Goal: Task Accomplishment & Management: Manage account settings

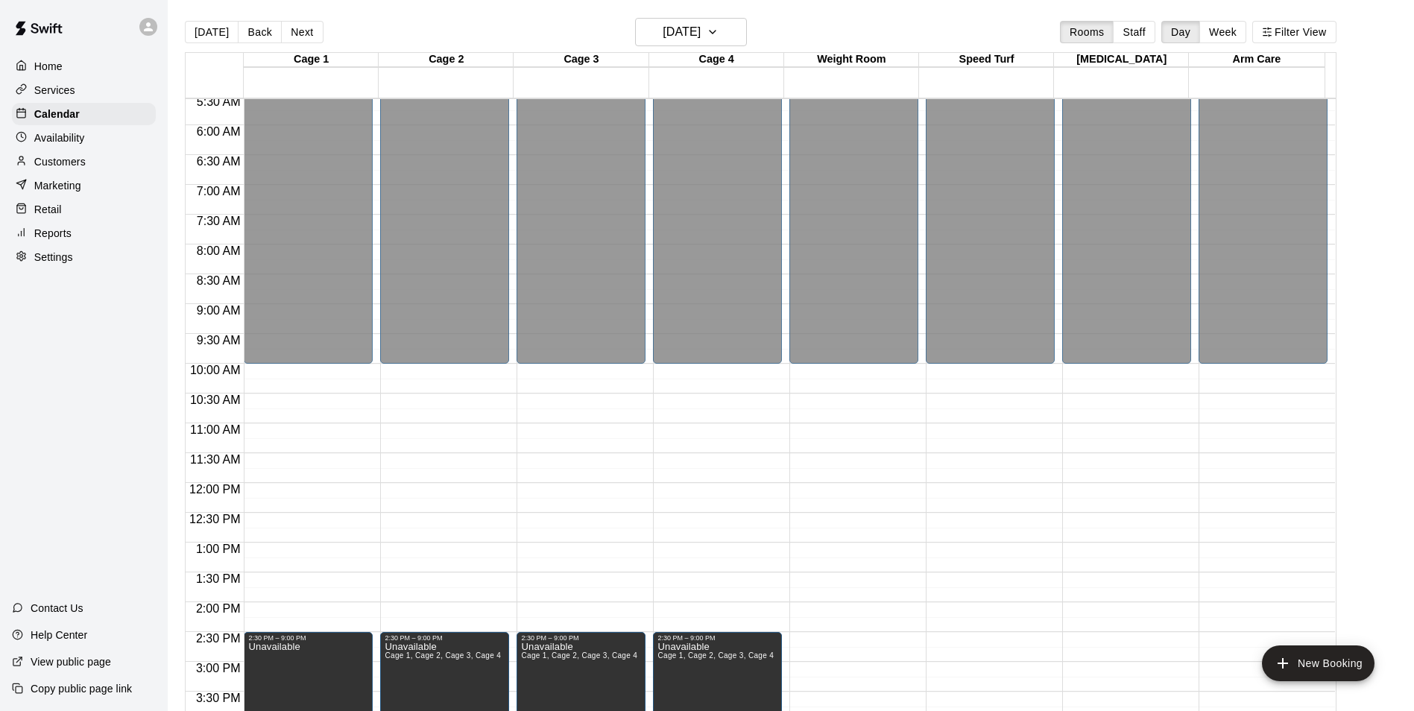
scroll to position [356, 0]
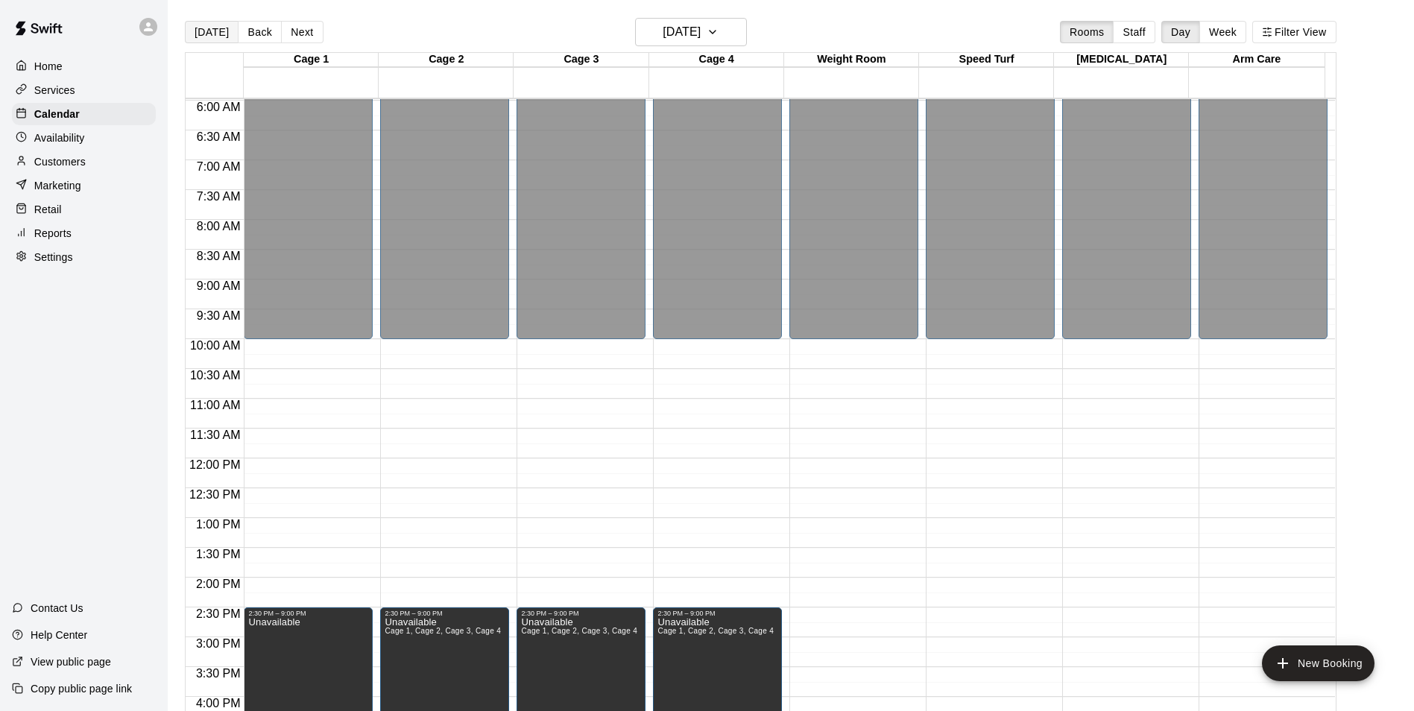
click at [223, 28] on button "[DATE]" at bounding box center [212, 32] width 54 height 22
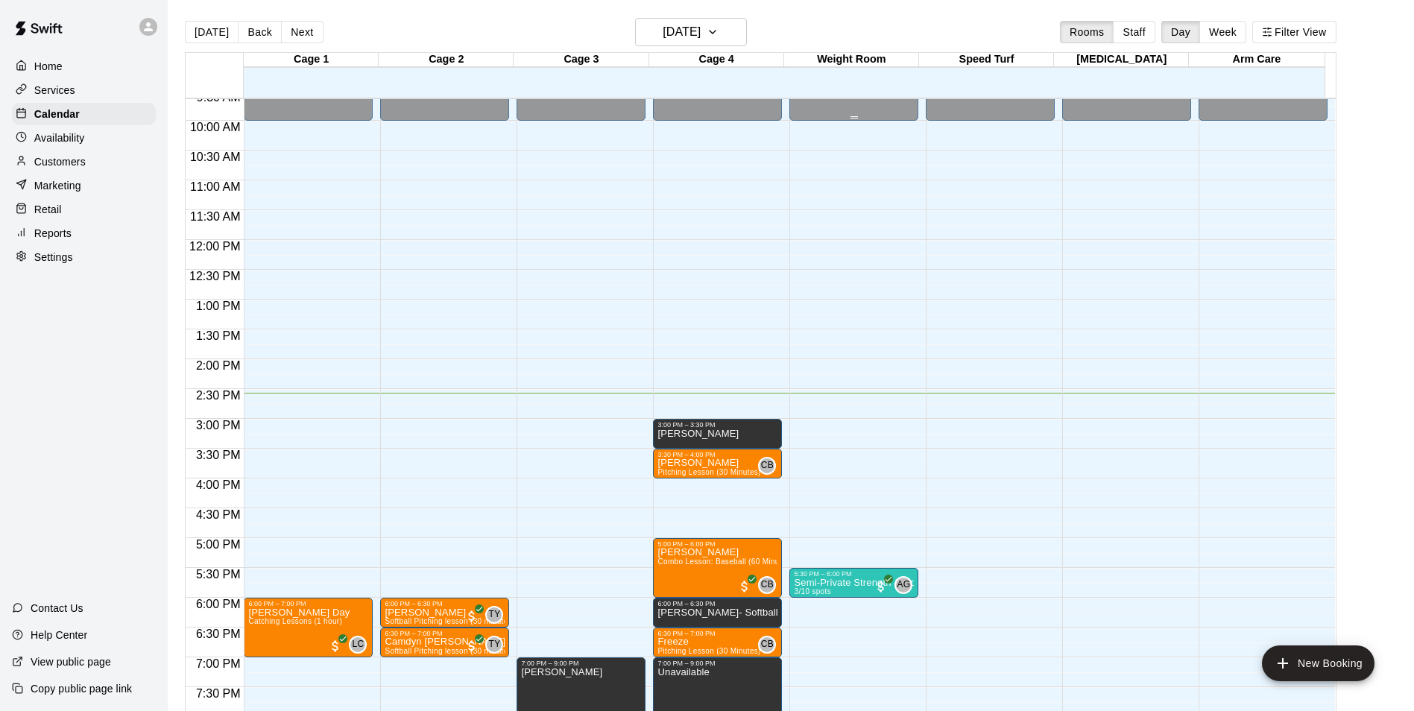
scroll to position [580, 0]
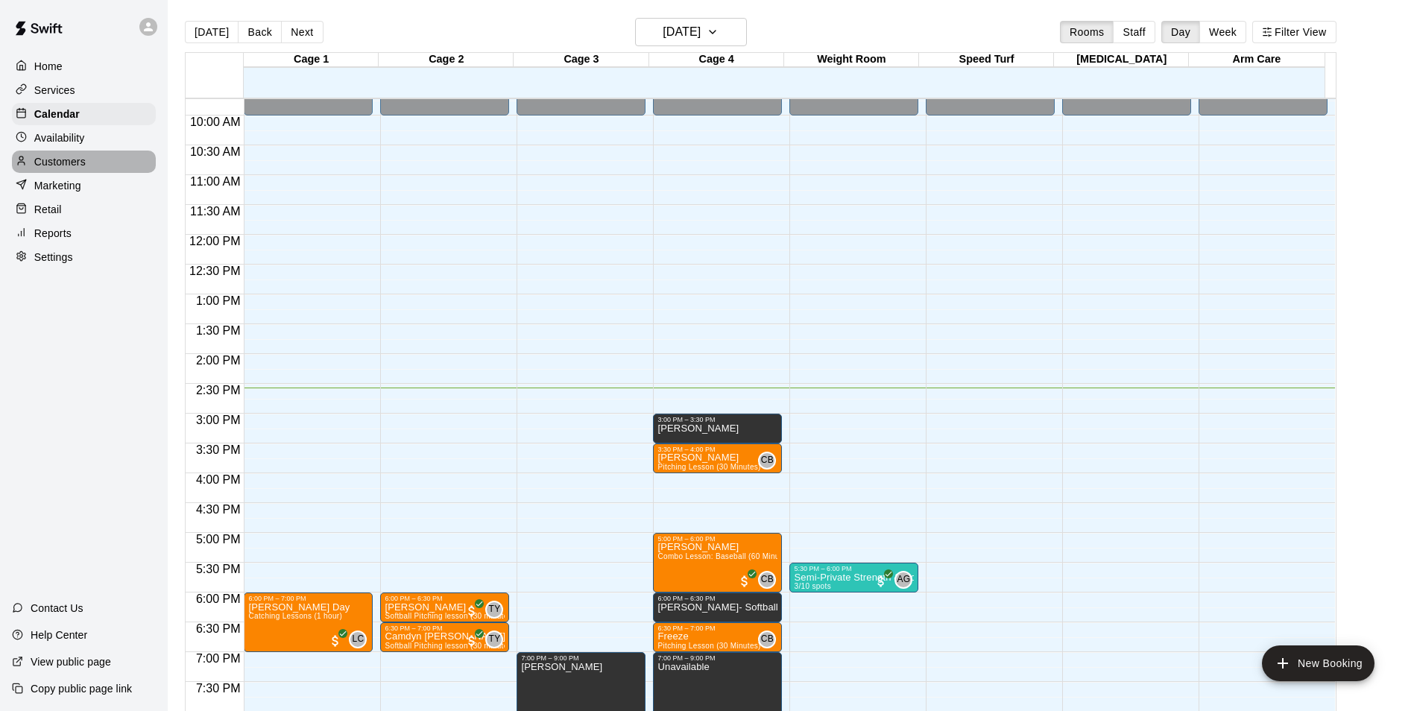
click at [67, 162] on p "Customers" at bounding box center [59, 161] width 51 height 15
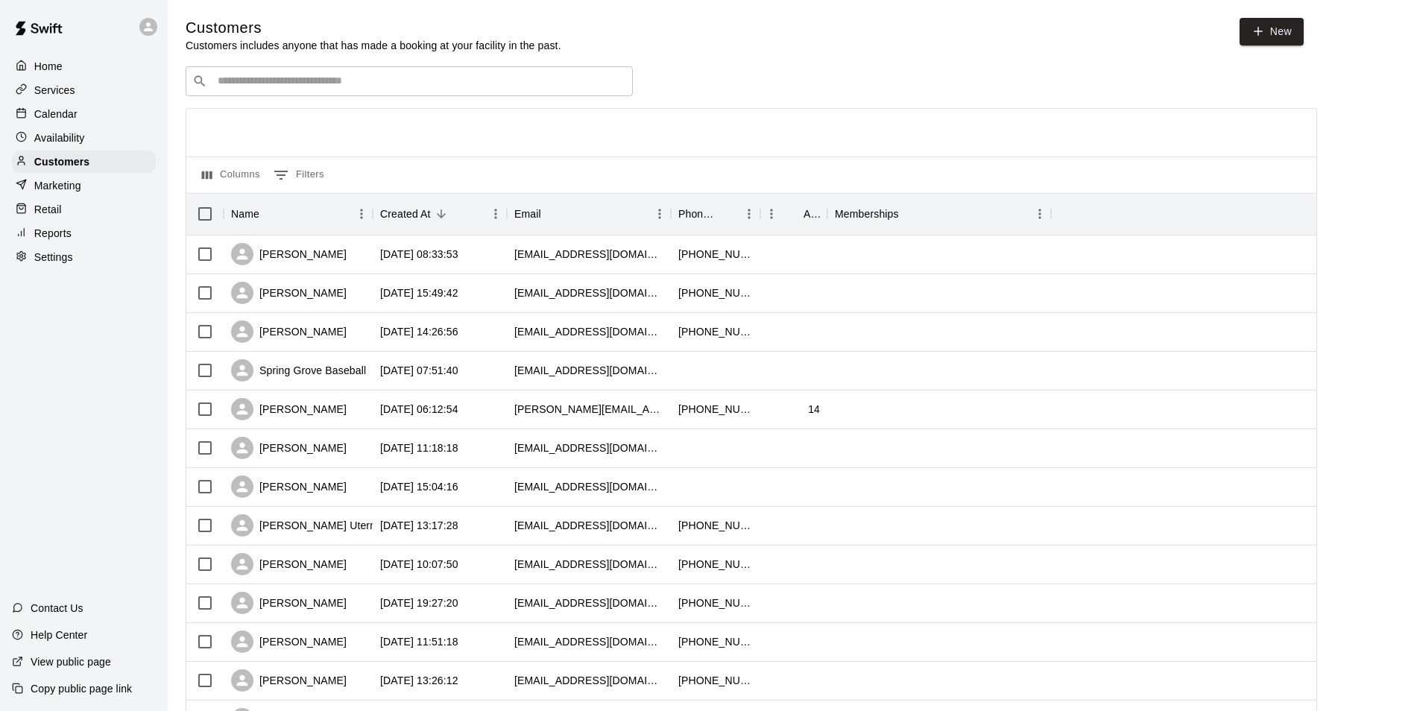
click at [243, 83] on input "Search customers by name or email" at bounding box center [419, 81] width 413 height 15
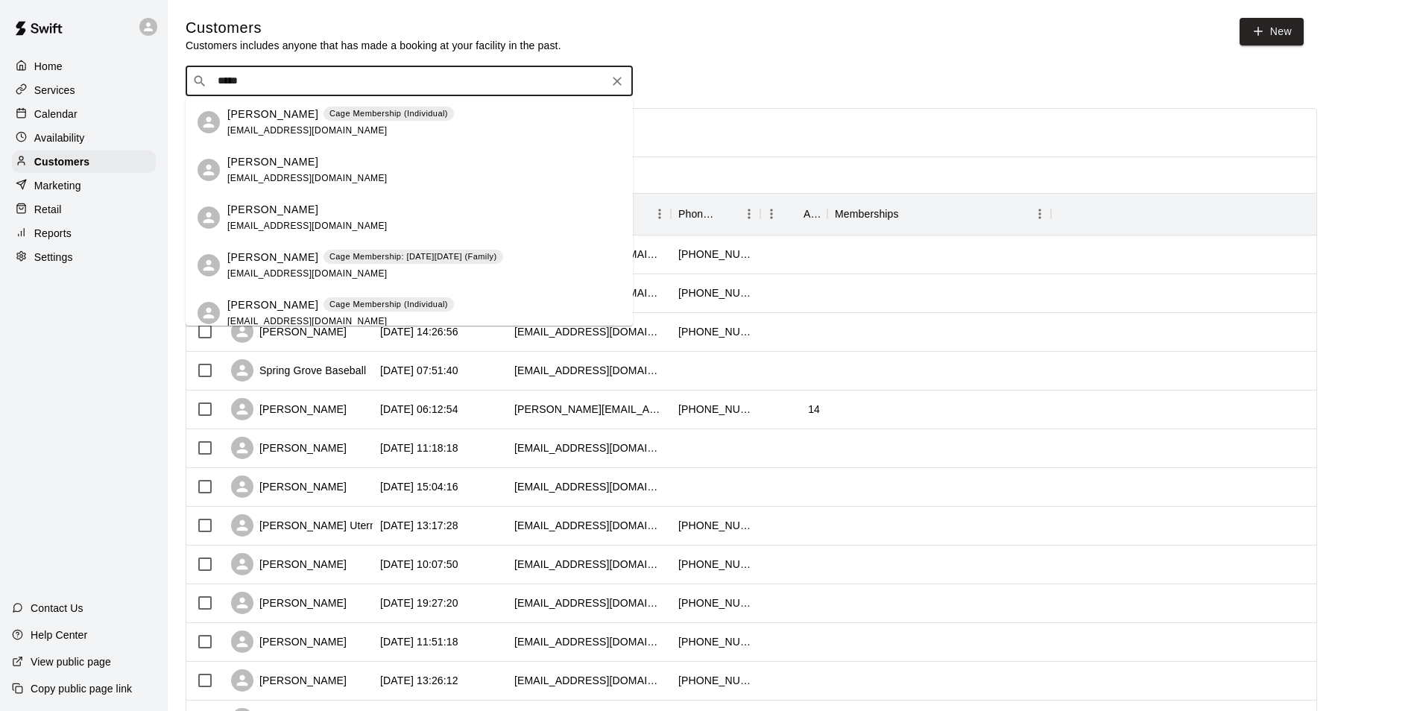
type input "******"
click at [250, 113] on p "[PERSON_NAME]" at bounding box center [272, 115] width 91 height 16
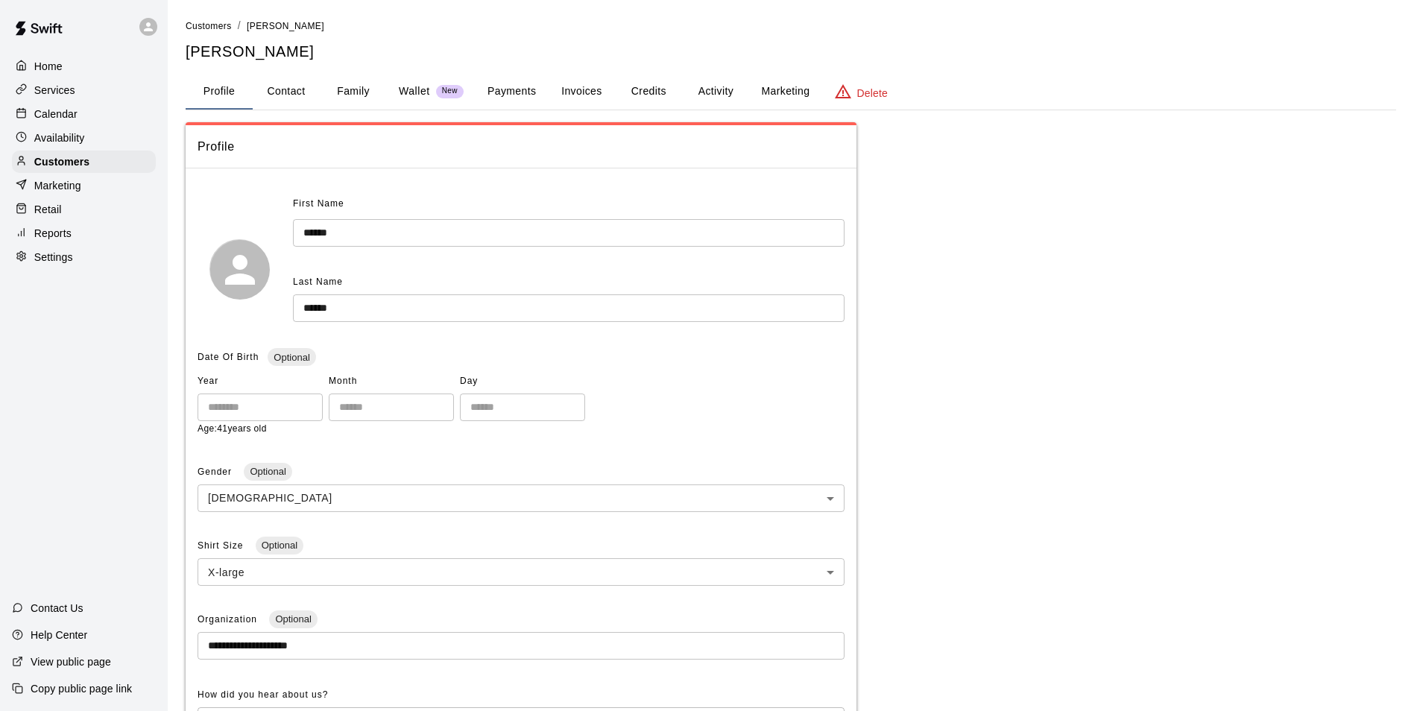
click at [287, 94] on button "Contact" at bounding box center [286, 92] width 67 height 36
select select "**"
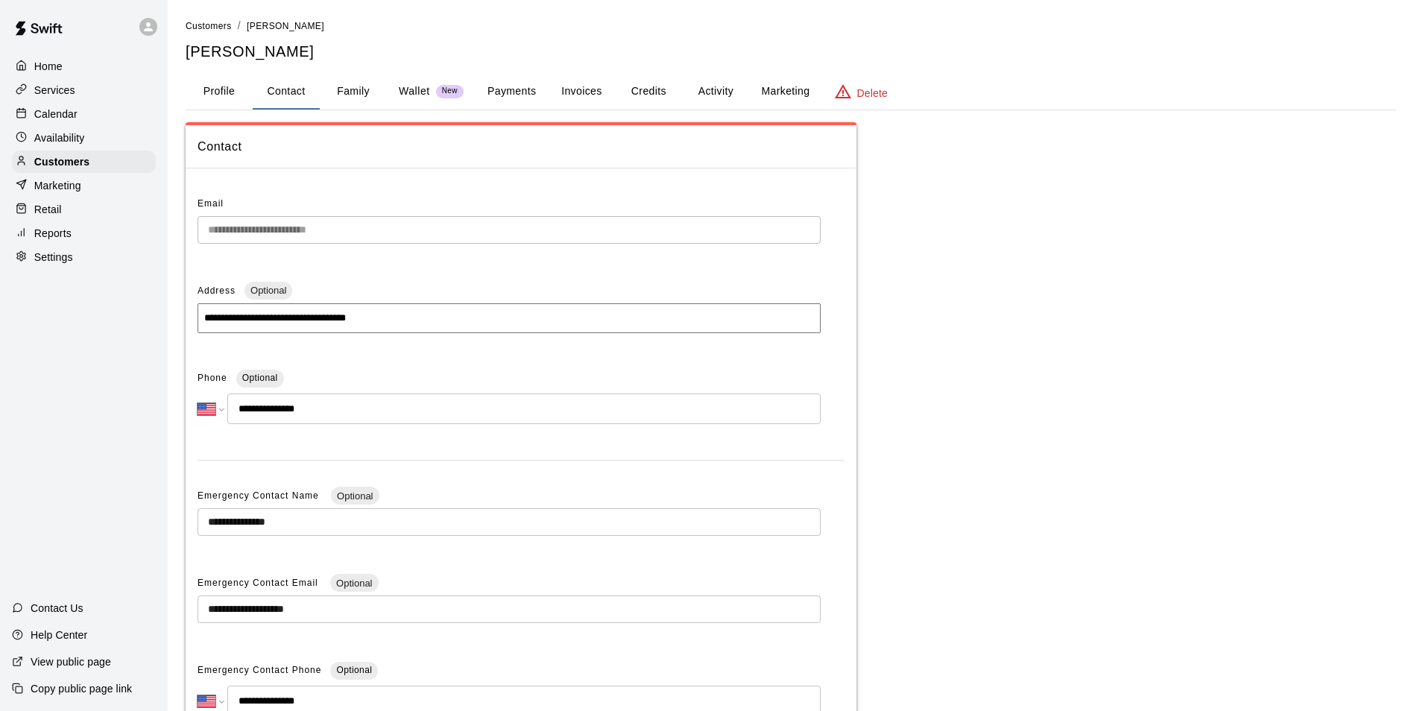
click at [54, 344] on div "Home Services Calendar Availability Customers Marketing Retail Reports Settings…" at bounding box center [84, 355] width 168 height 711
click at [213, 92] on button "Profile" at bounding box center [219, 92] width 67 height 36
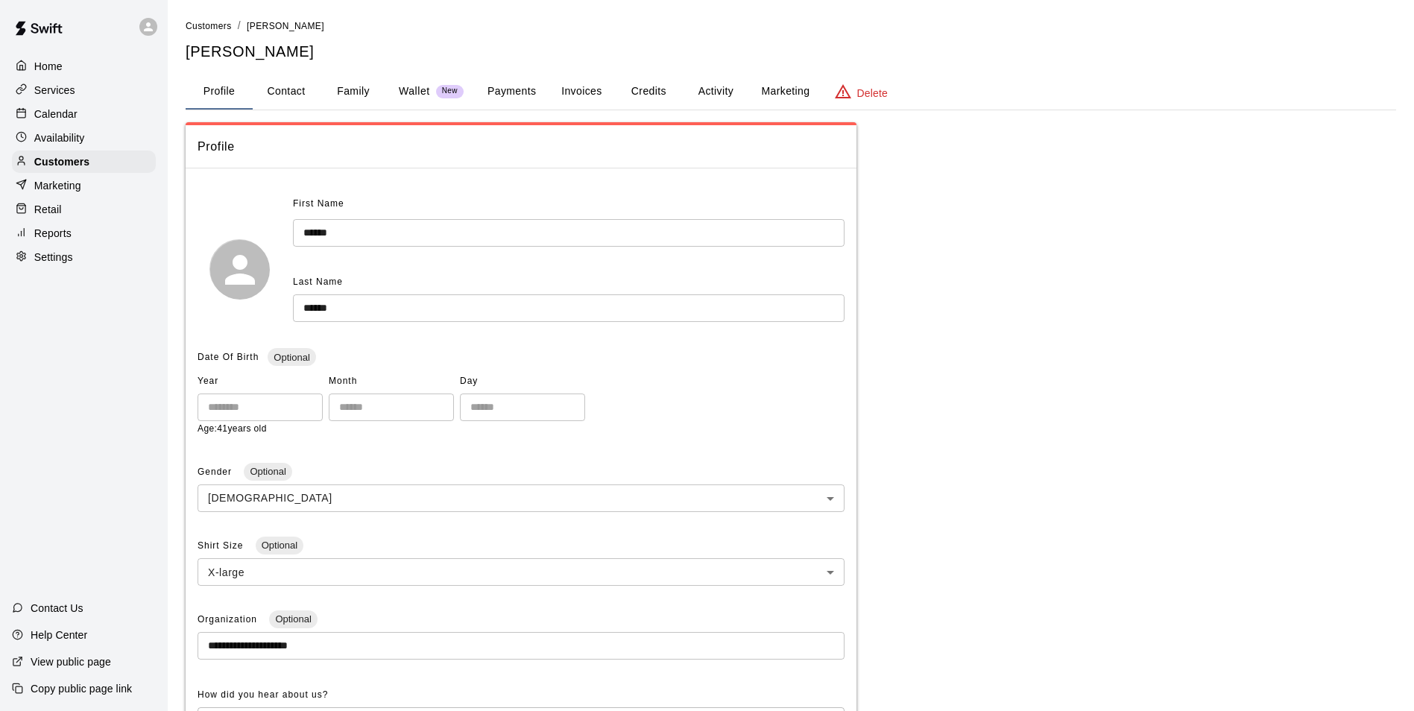
click at [110, 365] on div "Home Services Calendar Availability Customers Marketing Retail Reports Settings…" at bounding box center [84, 355] width 168 height 711
click at [57, 118] on p "Calendar" at bounding box center [55, 114] width 43 height 15
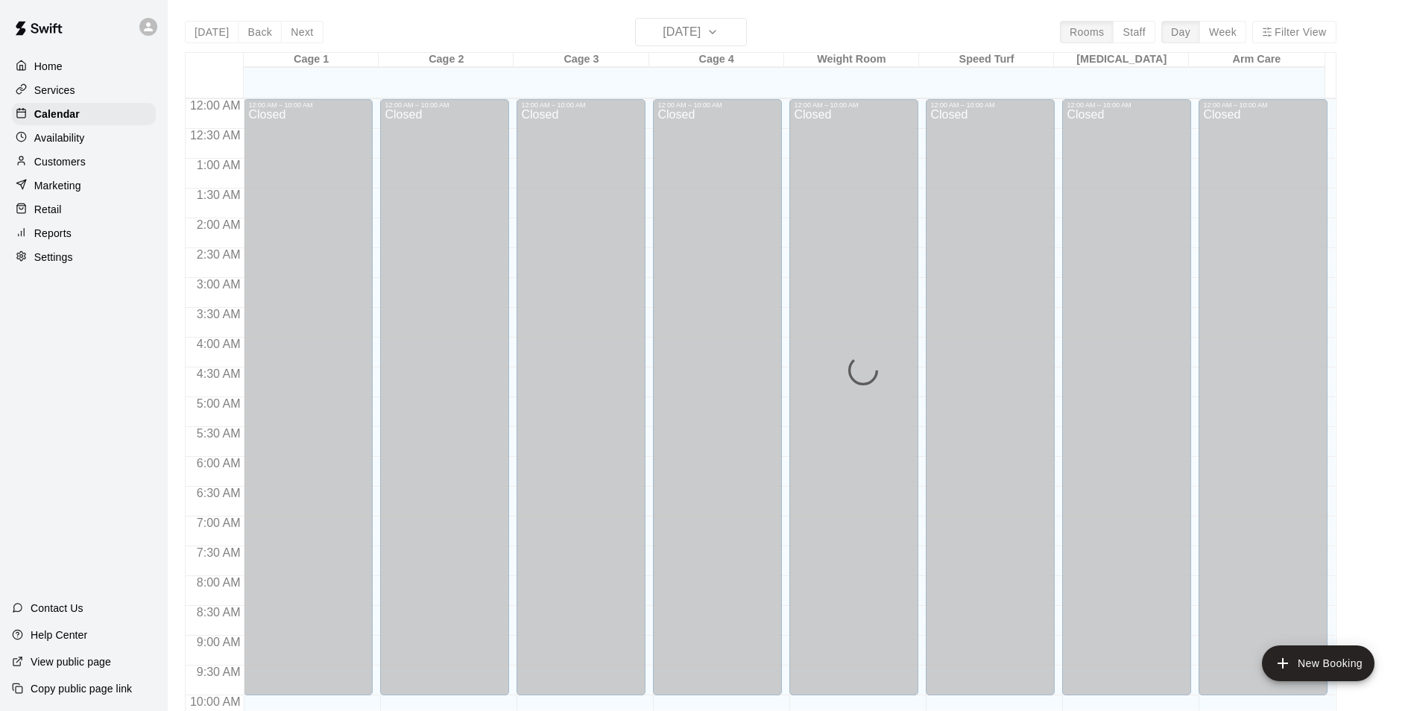
scroll to position [757, 0]
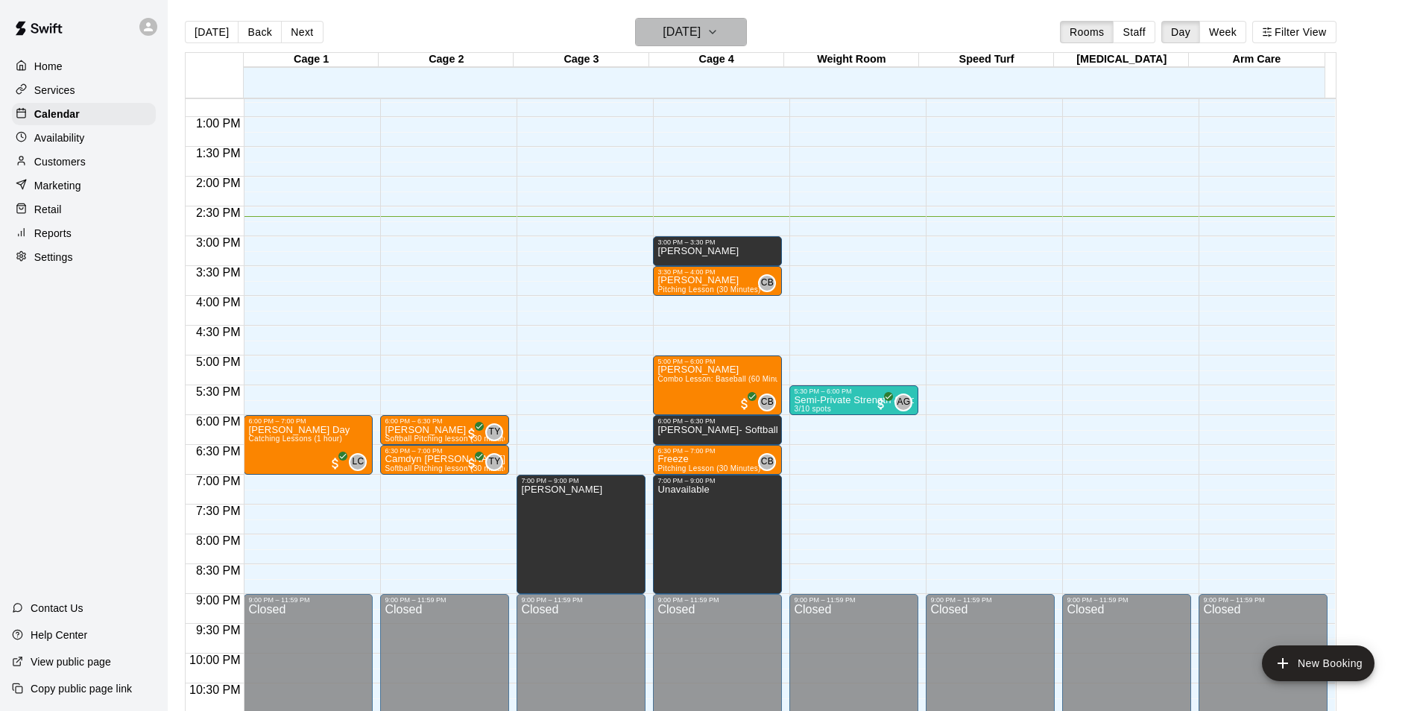
click at [716, 32] on icon "button" at bounding box center [713, 32] width 6 height 3
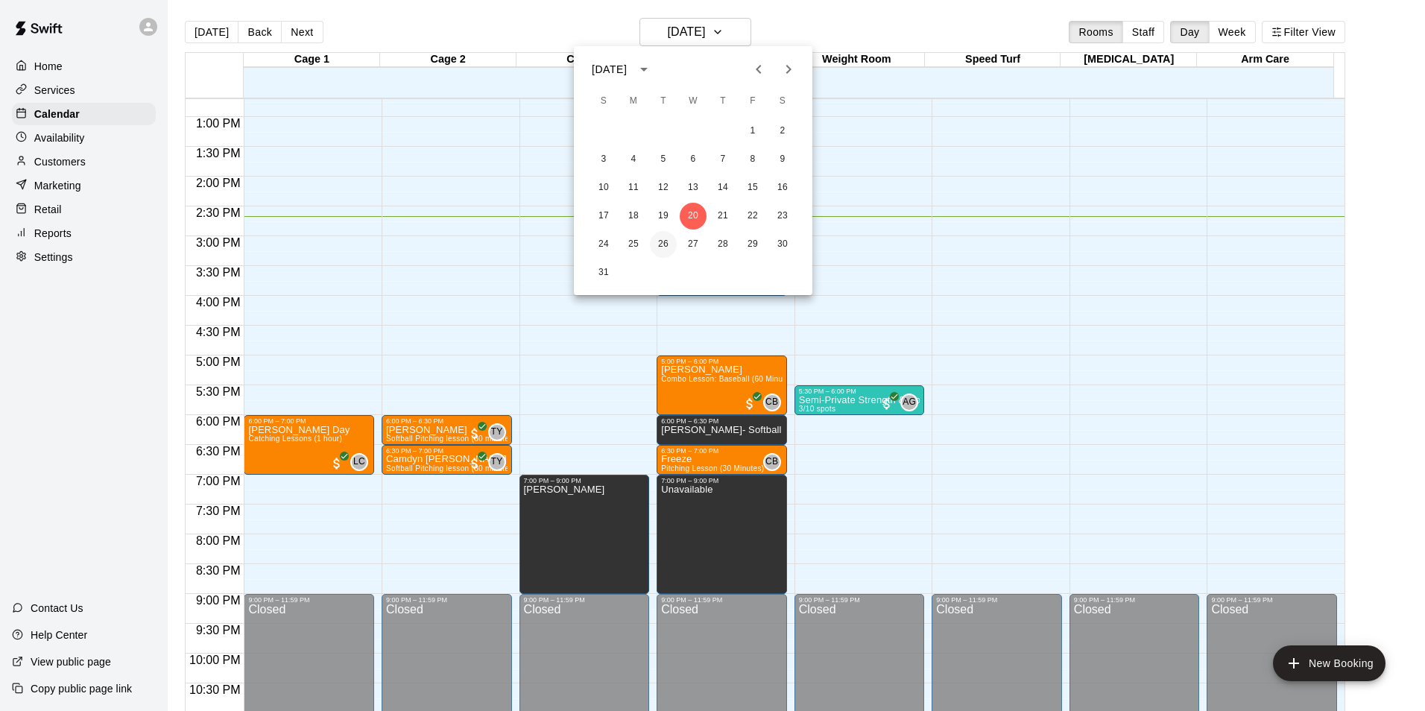
click at [661, 244] on button "26" at bounding box center [663, 244] width 27 height 27
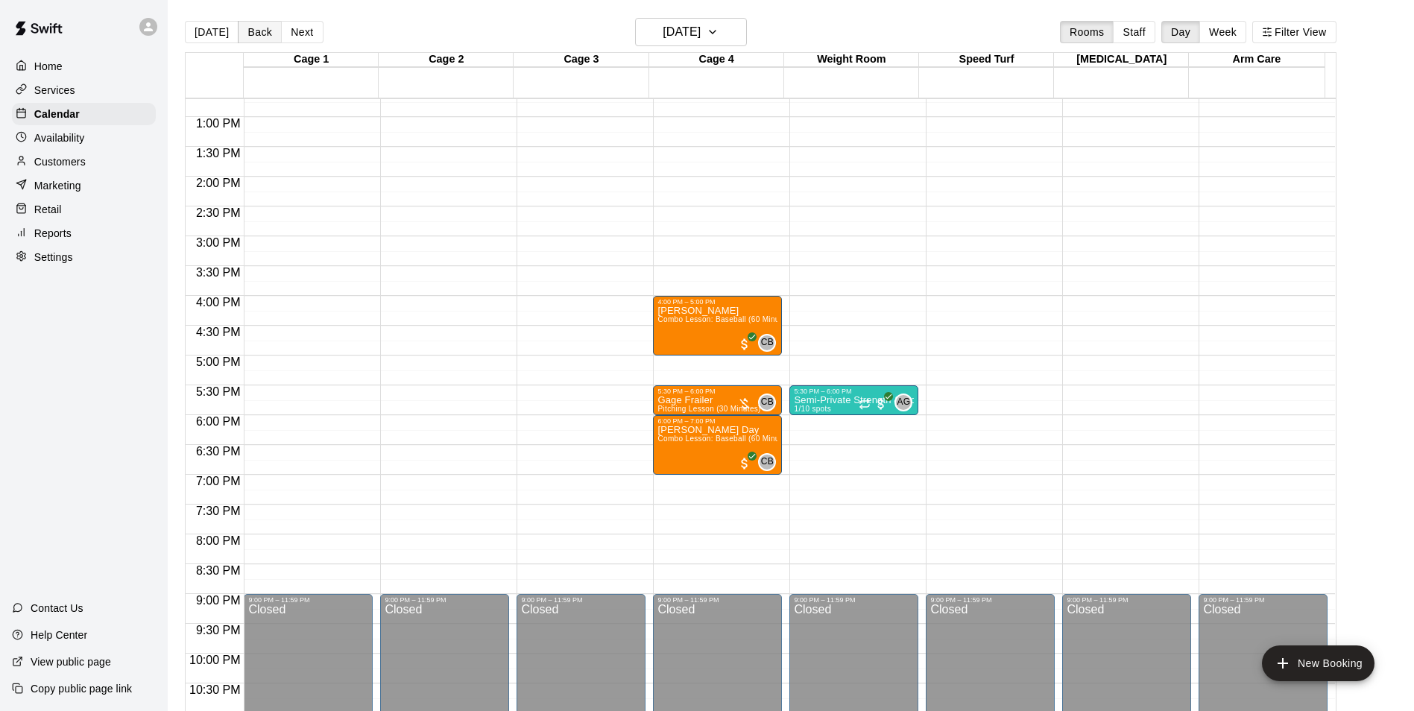
click at [253, 34] on button "Back" at bounding box center [260, 32] width 44 height 22
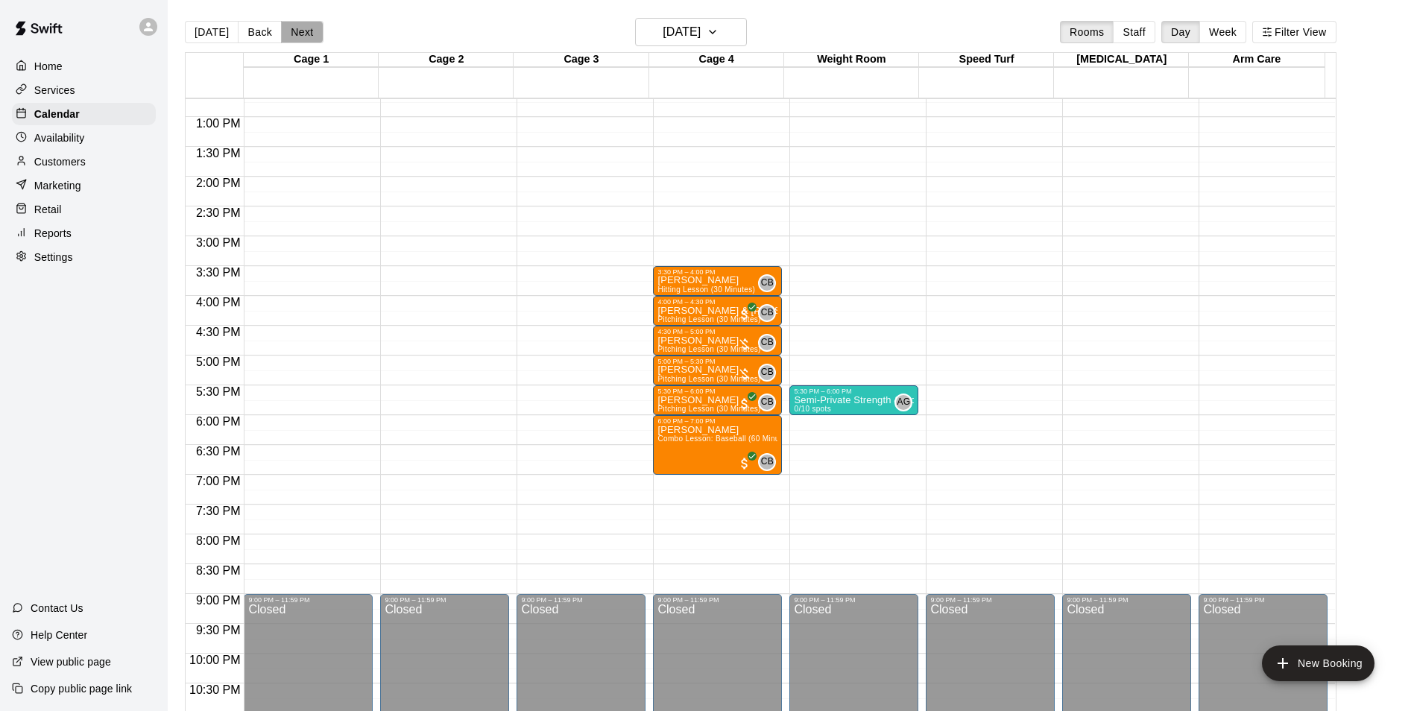
click at [307, 35] on button "Next" at bounding box center [302, 32] width 42 height 22
